Goal: Information Seeking & Learning: Learn about a topic

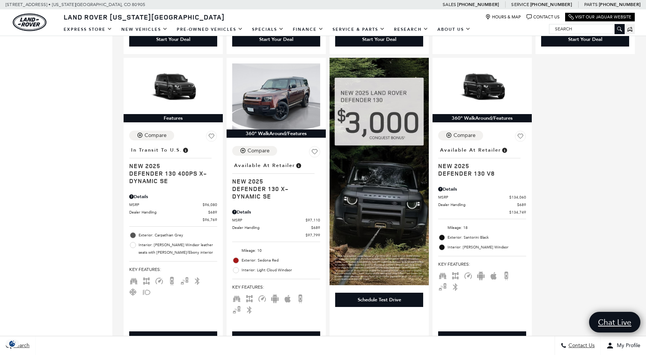
scroll to position [450, 0]
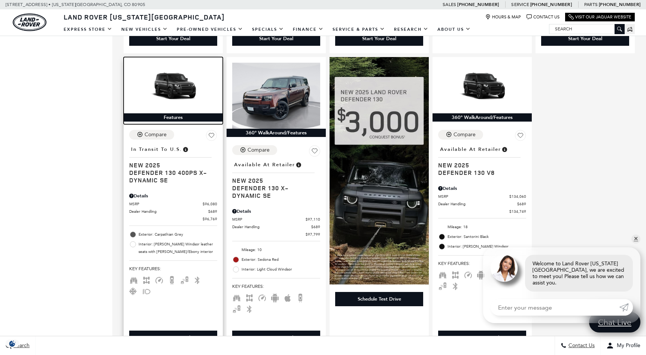
click at [189, 89] on img at bounding box center [173, 87] width 88 height 49
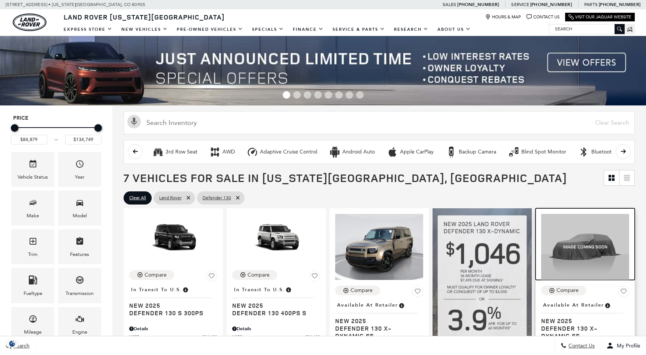
click at [572, 252] on img at bounding box center [586, 247] width 88 height 66
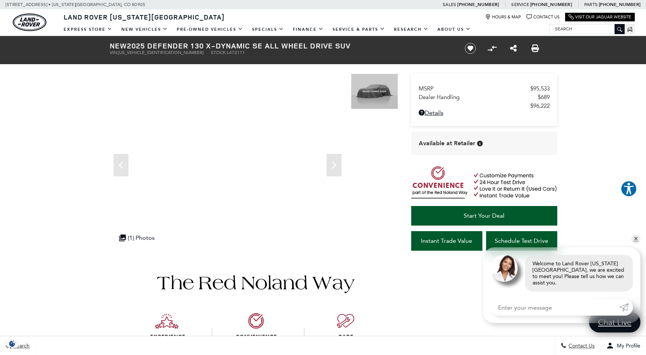
click at [100, 190] on div "360 WalkAround Powered By SpinCar .cls-1, .cls-3 { fill: #c50033; } .cls-1 { cl…" at bounding box center [249, 161] width 300 height 177
